Goal: Find specific page/section: Find specific page/section

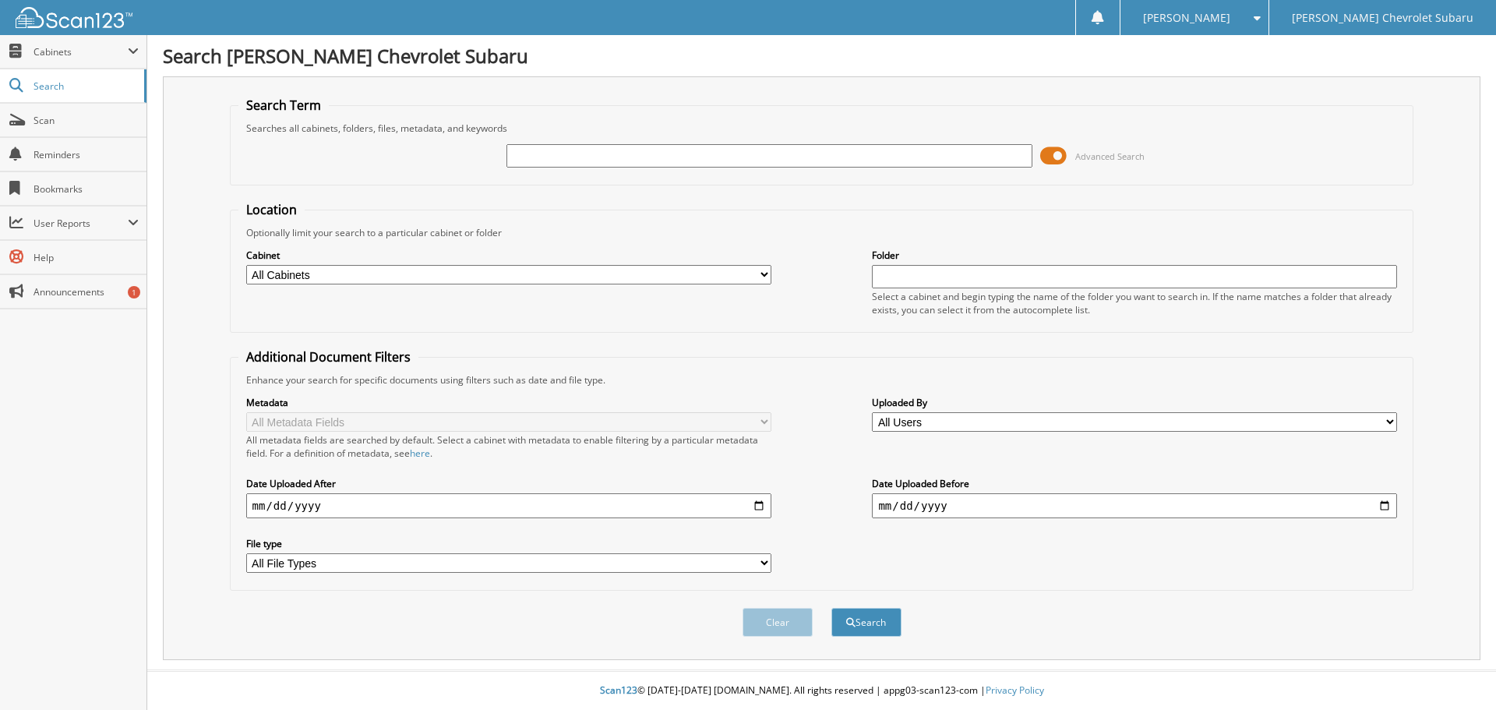
click at [564, 149] on input "text" at bounding box center [769, 155] width 525 height 23
type input "77887"
click at [885, 624] on button "Search" at bounding box center [867, 622] width 70 height 29
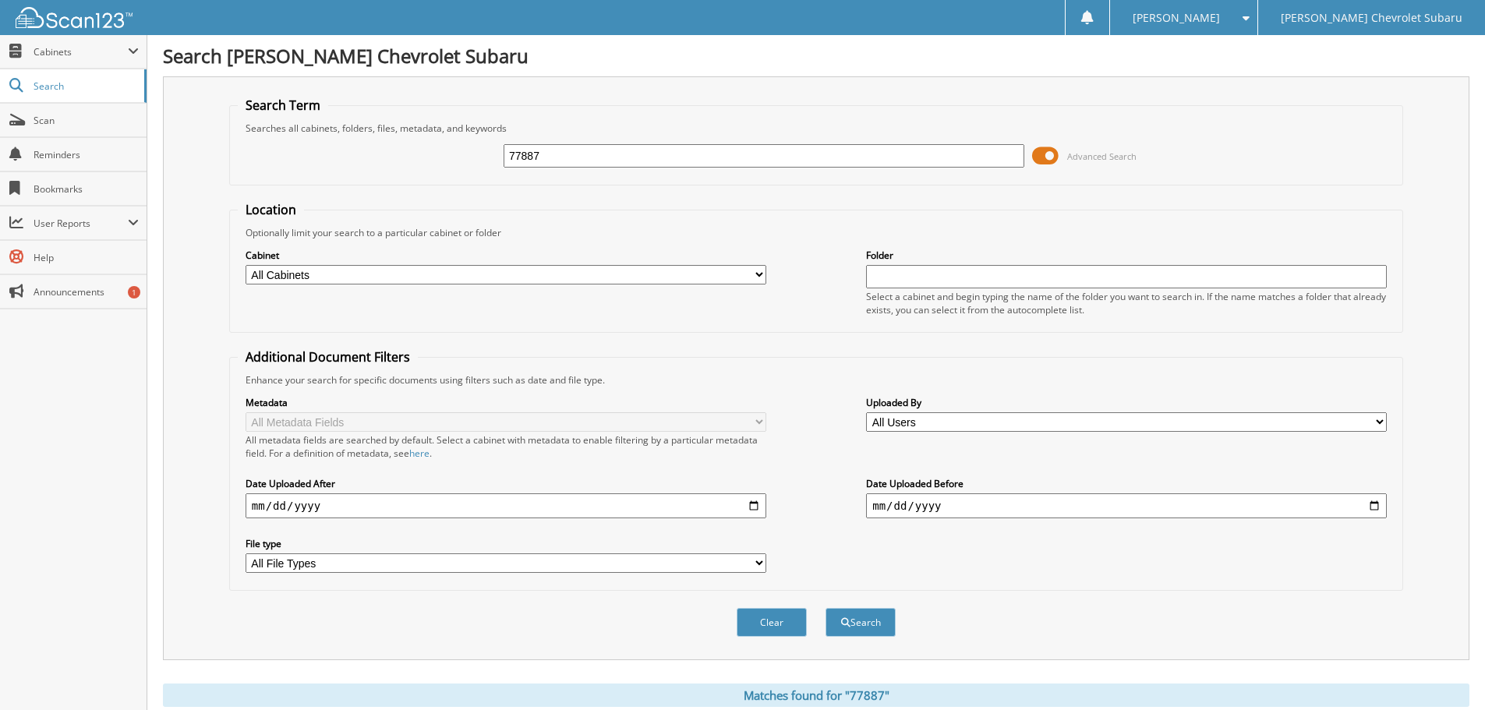
click at [753, 506] on input "date" at bounding box center [506, 505] width 521 height 25
type input "[DATE]"
click at [1377, 514] on input "date" at bounding box center [1126, 505] width 521 height 25
click at [1019, 502] on input "date" at bounding box center [1126, 505] width 521 height 25
click at [1373, 505] on input "date" at bounding box center [1126, 505] width 521 height 25
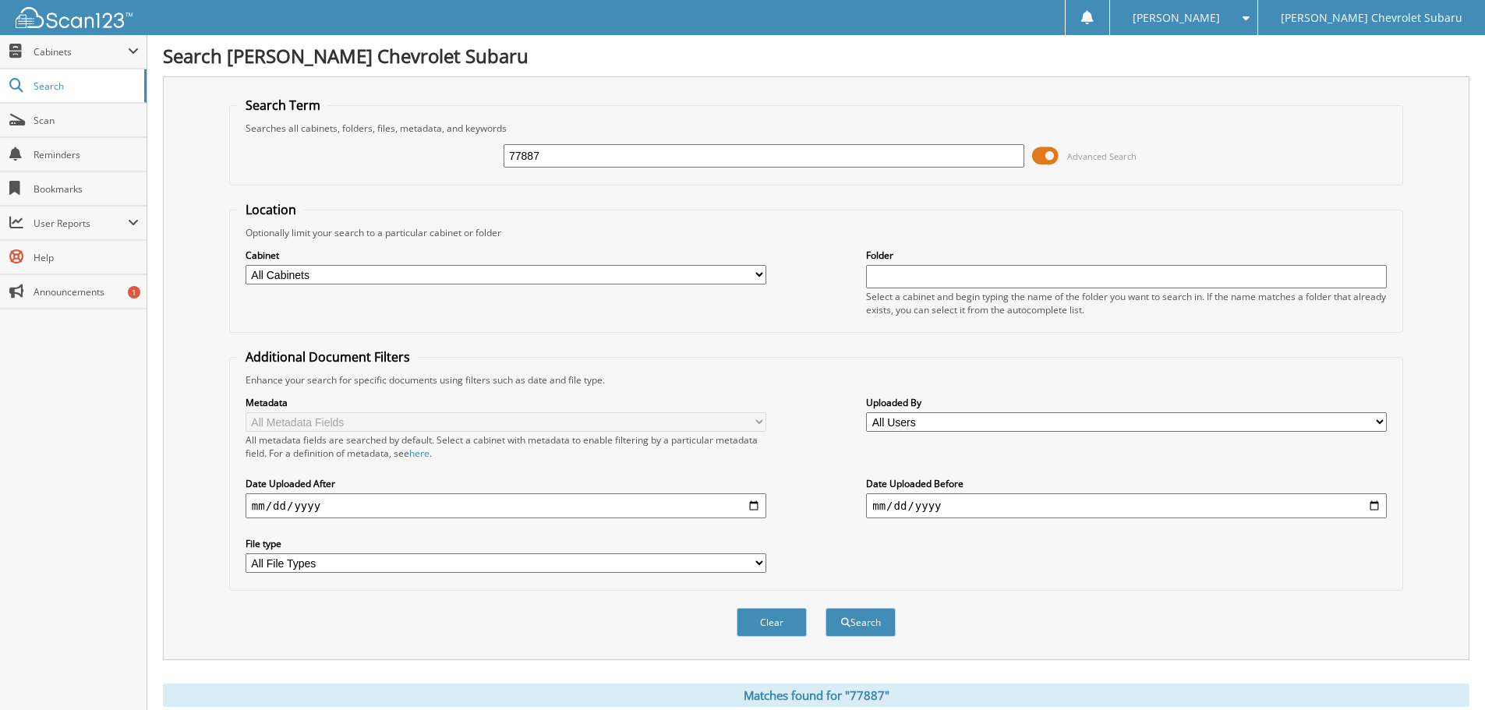
type input "[DATE]"
click at [850, 614] on button "Search" at bounding box center [860, 622] width 70 height 29
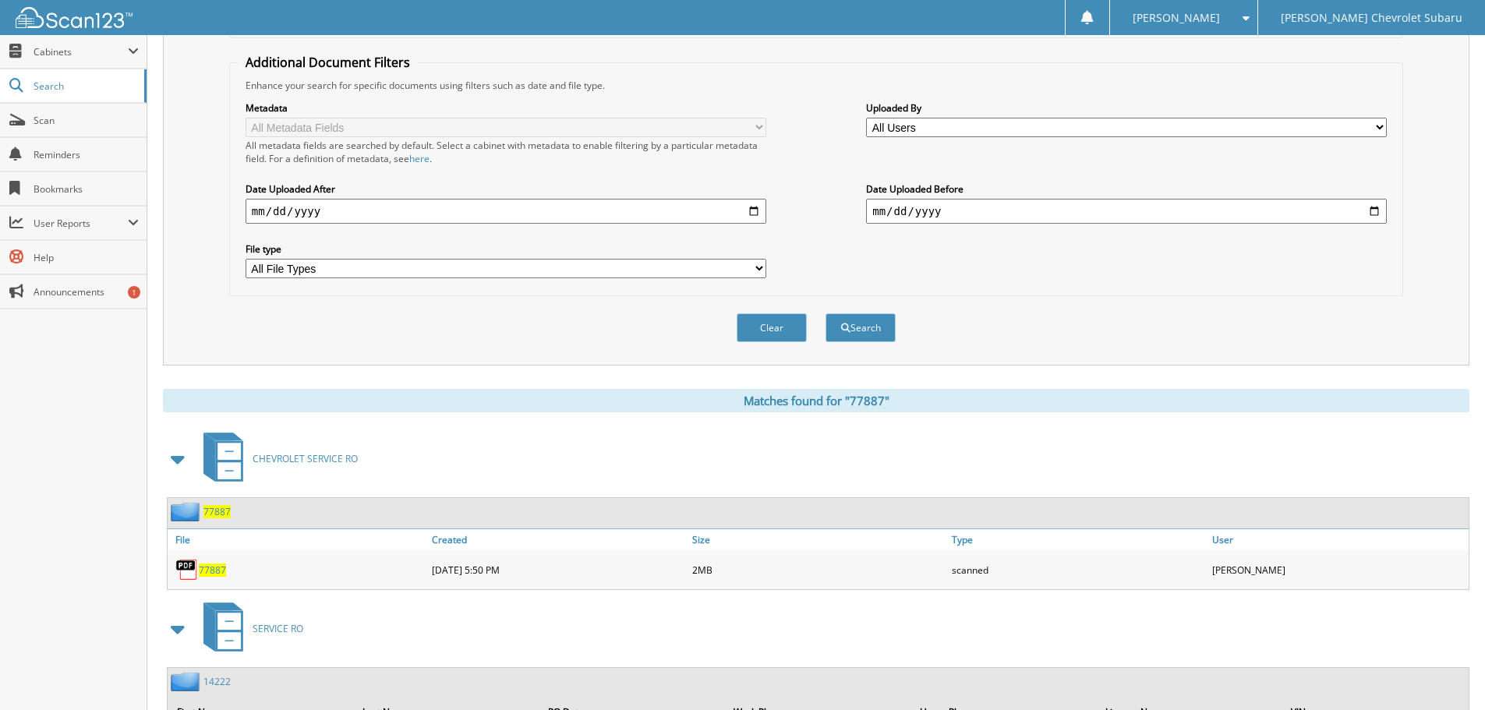
scroll to position [312, 0]
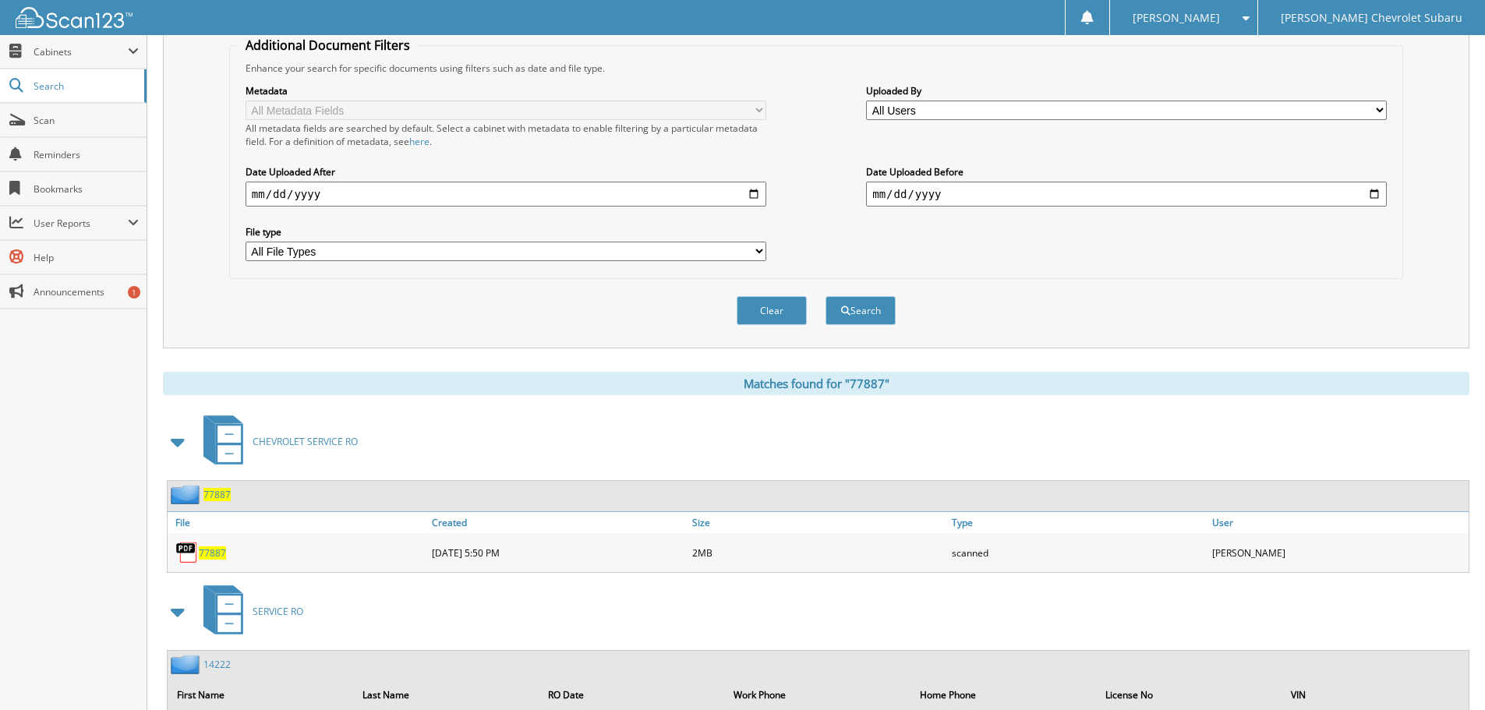
click at [214, 556] on span "77887" at bounding box center [212, 552] width 27 height 13
